Goal: Navigation & Orientation: Find specific page/section

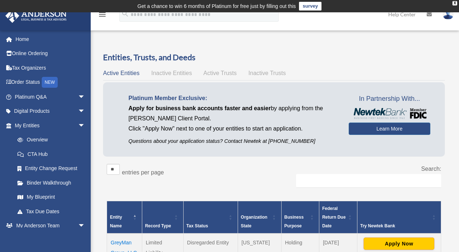
scroll to position [77, 0]
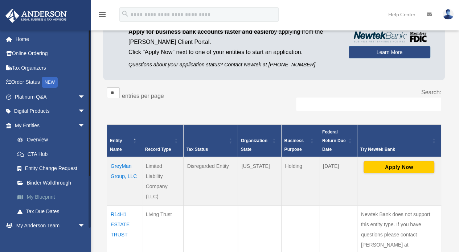
click at [37, 198] on link "My Blueprint" at bounding box center [53, 197] width 86 height 15
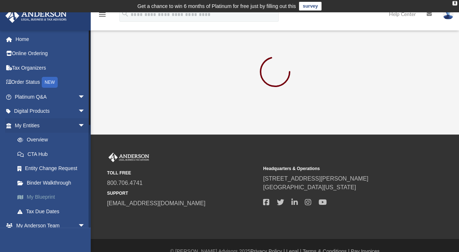
click at [42, 197] on link "My Blueprint" at bounding box center [53, 197] width 86 height 15
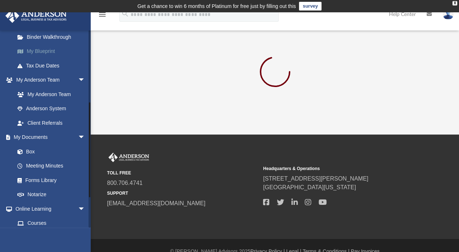
scroll to position [145, 0]
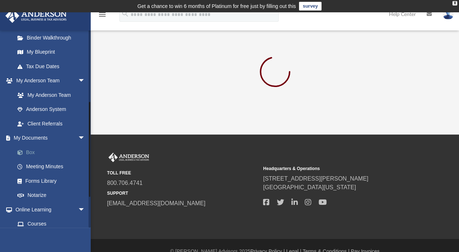
click at [30, 149] on link "Box" at bounding box center [53, 152] width 86 height 15
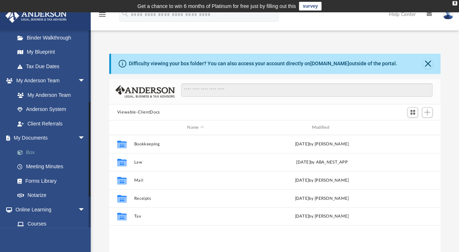
scroll to position [159, 325]
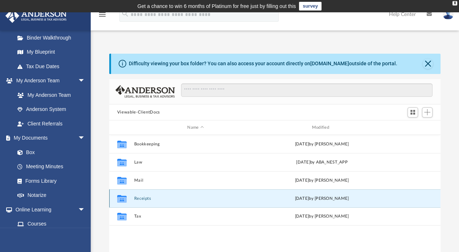
click at [143, 199] on button "Receipts" at bounding box center [195, 198] width 123 height 5
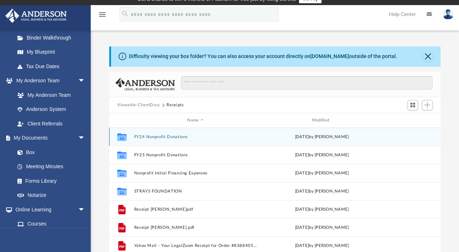
scroll to position [0, 0]
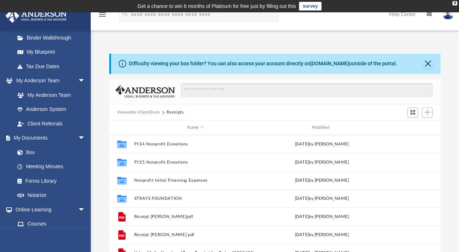
click at [134, 111] on button "Viewable-ClientDocs" at bounding box center [138, 112] width 43 height 7
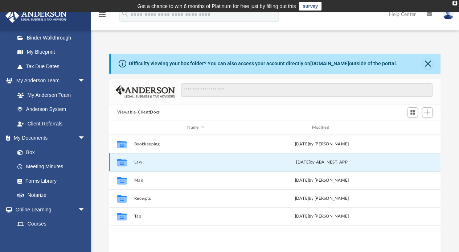
click at [134, 162] on button "Law" at bounding box center [195, 162] width 123 height 5
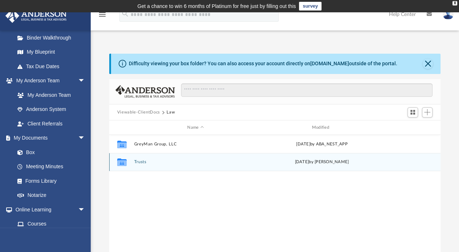
click at [136, 162] on button "Trusts" at bounding box center [195, 162] width 123 height 5
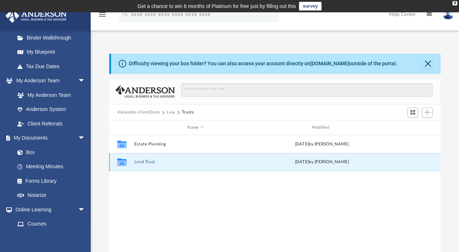
click at [136, 162] on button "Land Trust" at bounding box center [195, 162] width 123 height 5
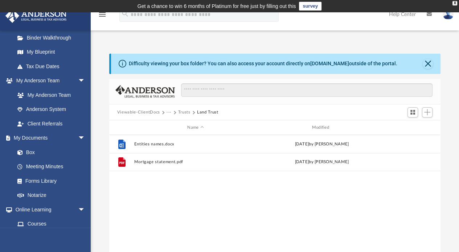
click at [149, 111] on button "Viewable-ClientDocs" at bounding box center [138, 112] width 43 height 7
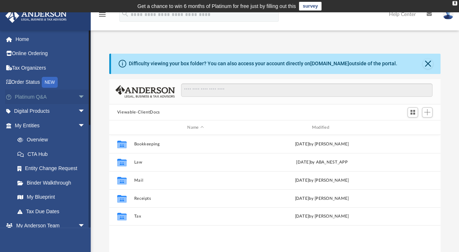
click at [78, 95] on span "arrow_drop_down" at bounding box center [85, 97] width 15 height 15
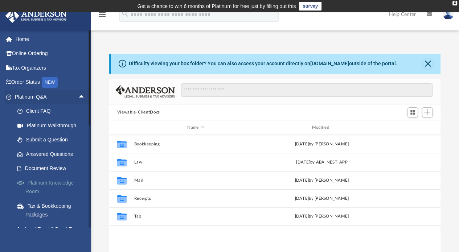
click at [39, 181] on link "Platinum Knowledge Room" at bounding box center [53, 187] width 86 height 23
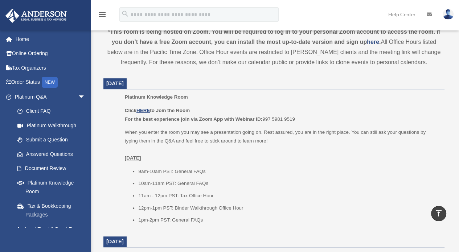
scroll to position [267, 0]
click at [143, 110] on u "HERE" at bounding box center [142, 110] width 13 height 5
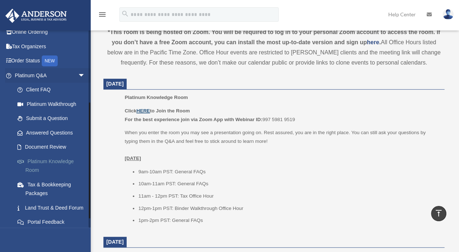
scroll to position [0, 0]
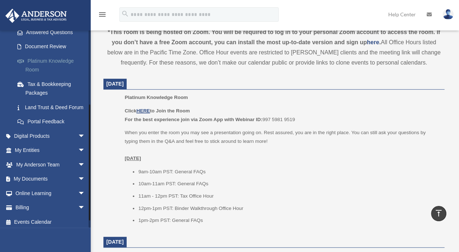
scroll to position [122, 0]
click at [38, 157] on link "My Entities arrow_drop_down" at bounding box center [50, 150] width 91 height 15
click at [78, 158] on span "arrow_drop_down" at bounding box center [85, 150] width 15 height 15
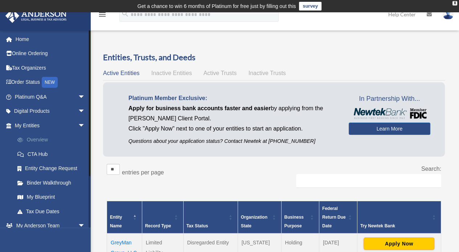
click at [32, 140] on link "Overview" at bounding box center [53, 140] width 86 height 15
click at [49, 180] on link "Binder Walkthrough" at bounding box center [53, 183] width 86 height 15
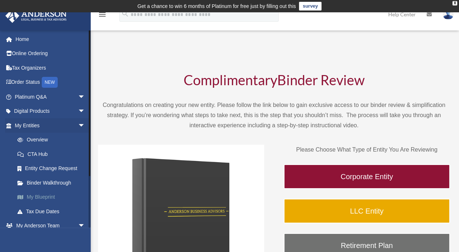
click at [48, 202] on link "My Blueprint" at bounding box center [53, 197] width 86 height 15
